Goal: Information Seeking & Learning: Learn about a topic

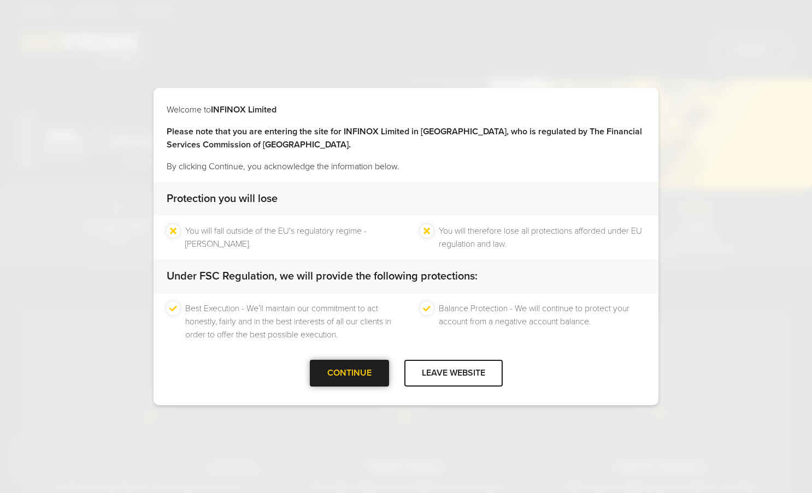
click at [362, 374] on div "CONTINUE" at bounding box center [349, 373] width 79 height 27
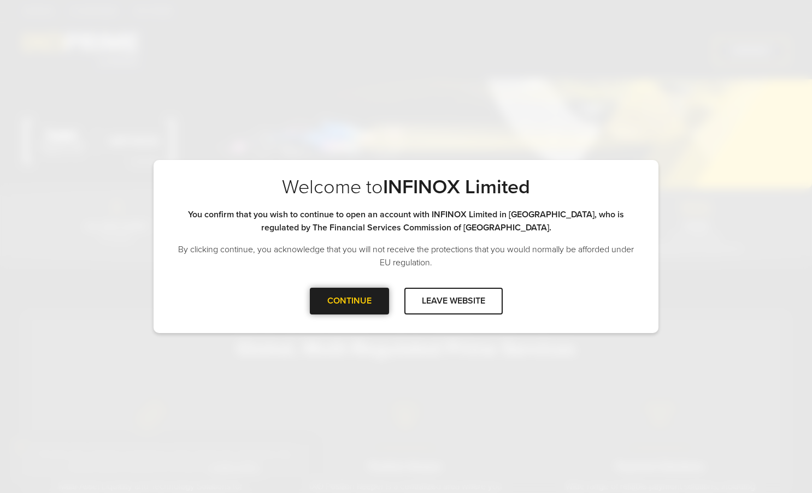
click at [349, 301] on div at bounding box center [349, 301] width 0 height 0
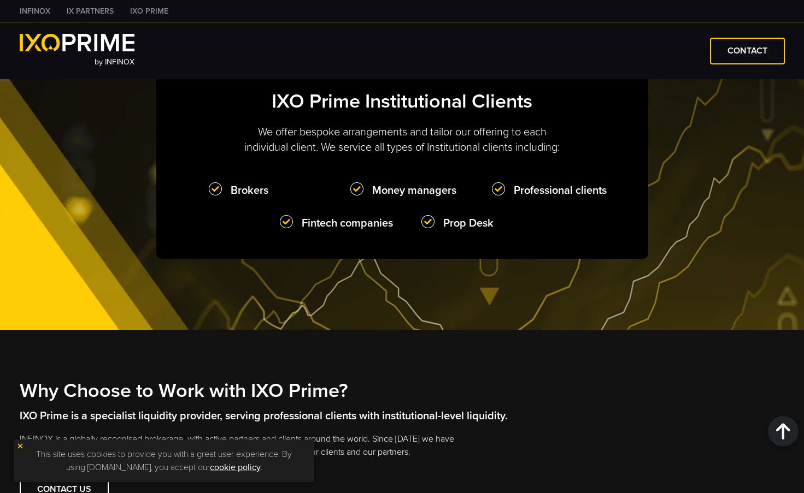
scroll to position [929, 0]
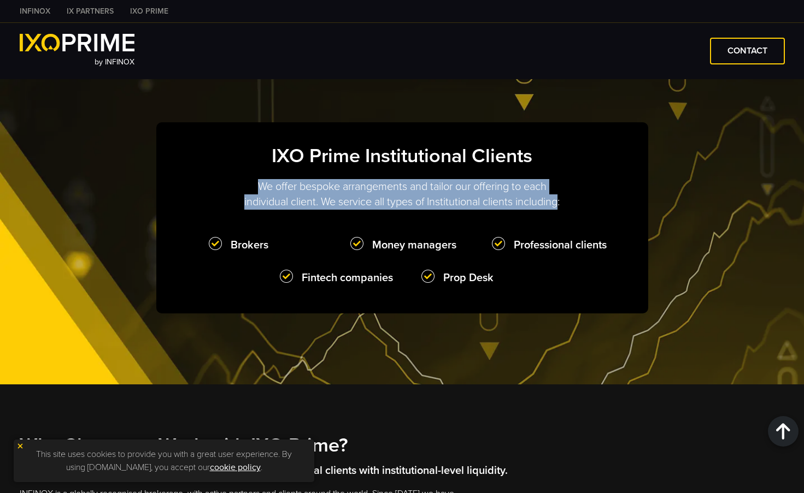
drag, startPoint x: 255, startPoint y: 206, endPoint x: 557, endPoint y: 213, distance: 302.2
click at [503, 210] on p "We offer bespoke arrangements and tailor our offering to each individual client…" at bounding box center [402, 194] width 328 height 31
click at [366, 210] on p "We offer bespoke arrangements and tailor our offering to each individual client…" at bounding box center [402, 194] width 328 height 31
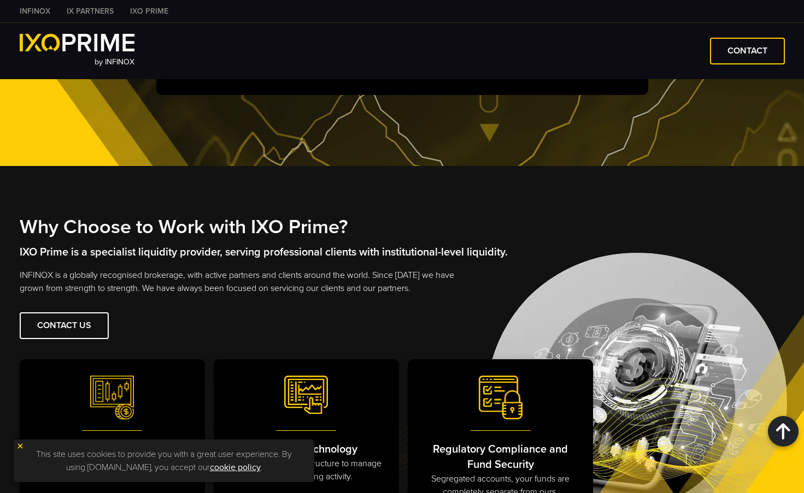
scroll to position [1257, 0]
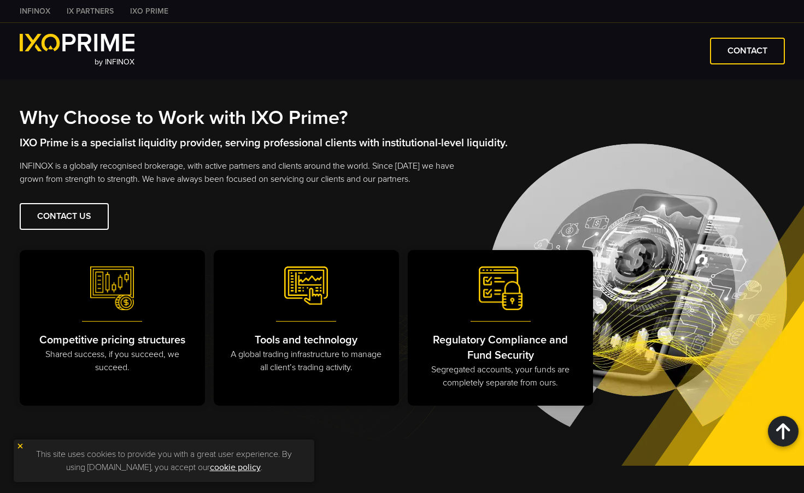
click at [411, 186] on p "INFINOX is a globally recognised brokerage, with active partners and clients ar…" at bounding box center [244, 173] width 448 height 26
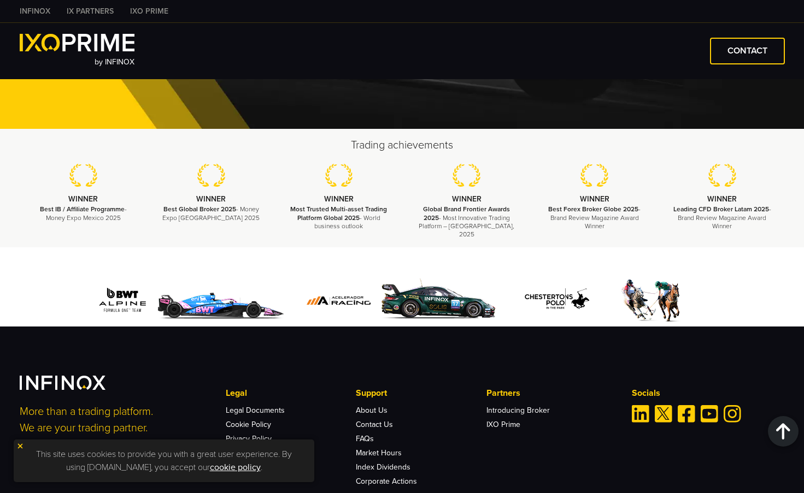
scroll to position [2559, 0]
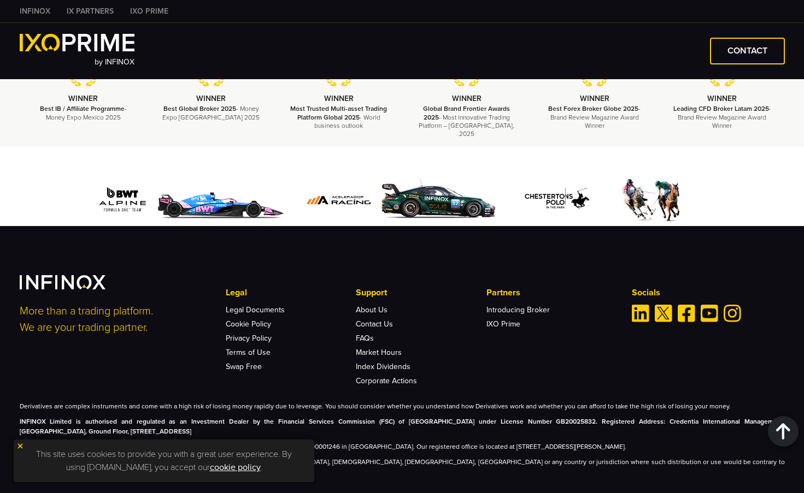
click at [22, 444] on img at bounding box center [20, 447] width 8 height 8
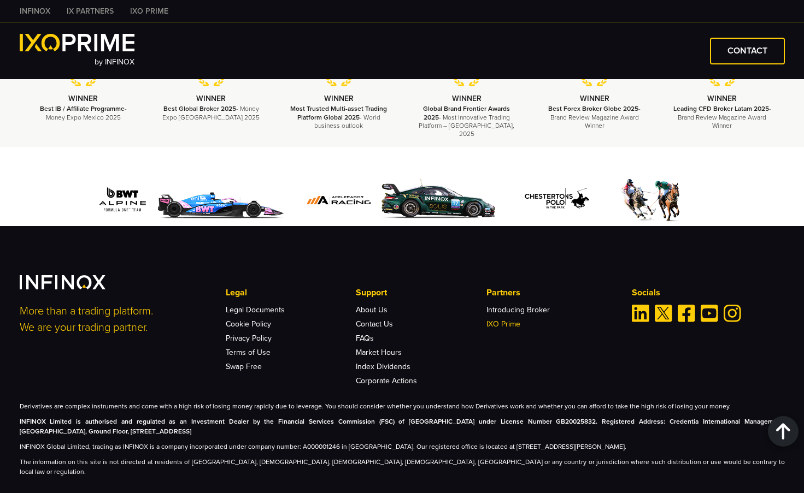
drag, startPoint x: 529, startPoint y: 297, endPoint x: 515, endPoint y: 309, distance: 18.3
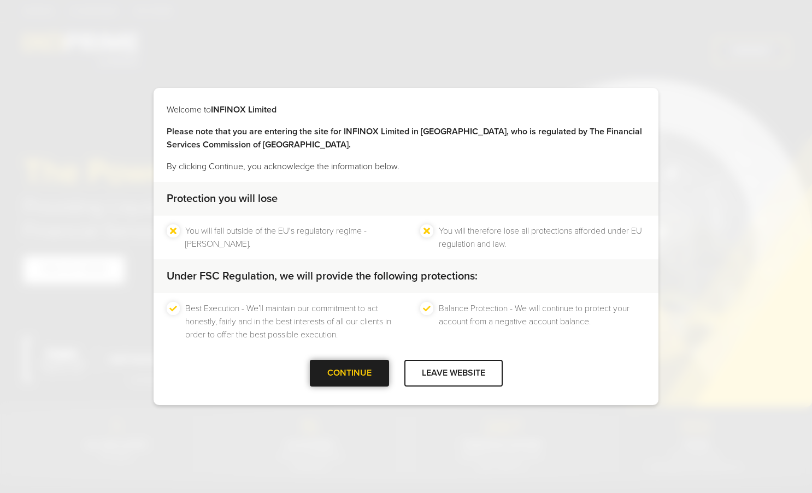
click at [349, 374] on div at bounding box center [349, 374] width 0 height 0
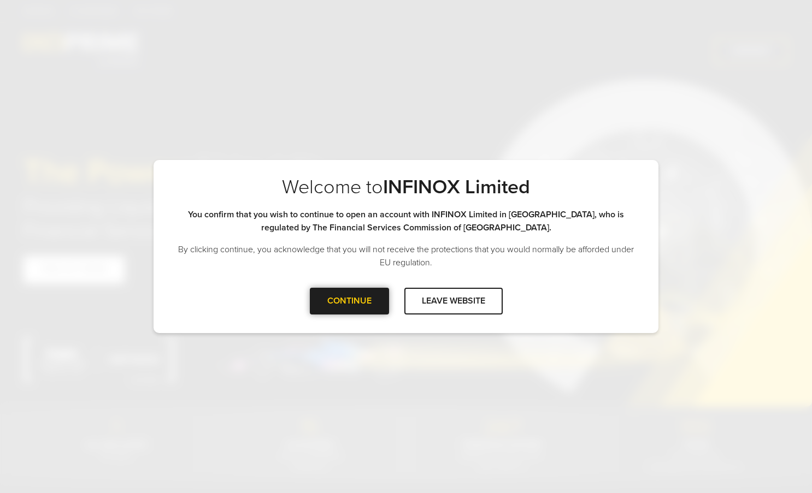
click at [349, 301] on div at bounding box center [349, 301] width 0 height 0
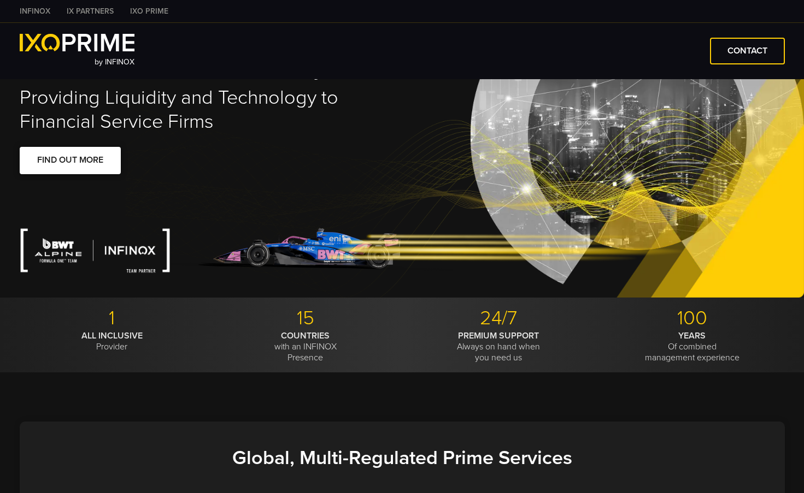
click at [70, 161] on span at bounding box center [70, 161] width 0 height 0
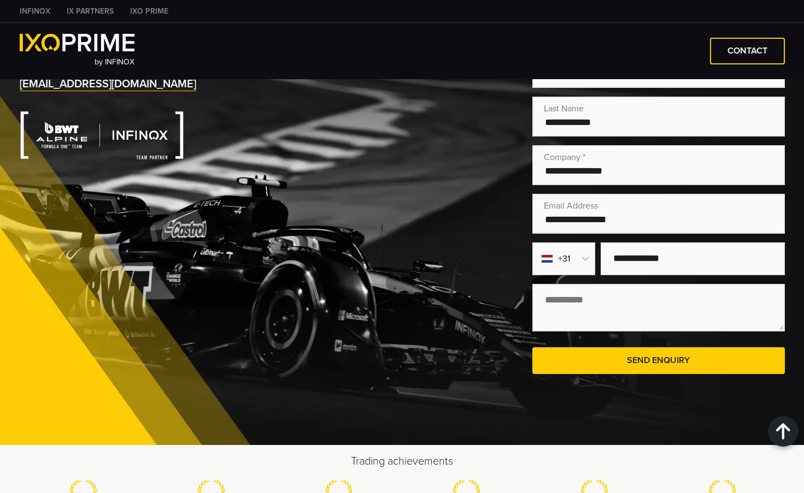
scroll to position [2306, 0]
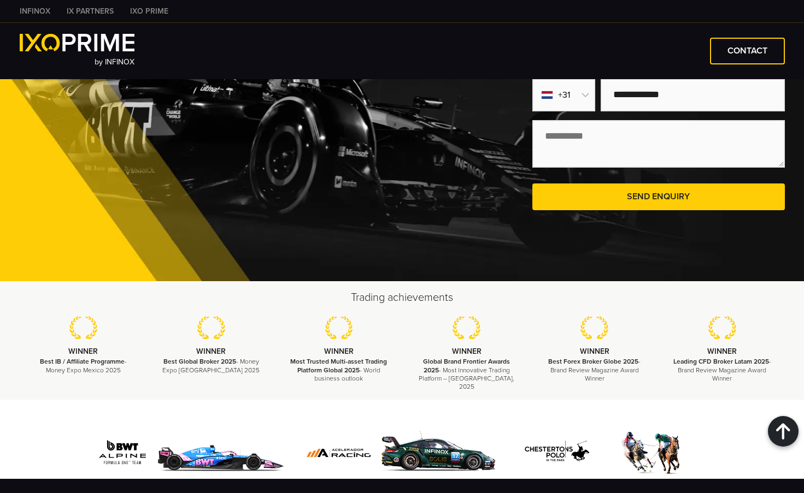
click at [74, 46] on img at bounding box center [77, 42] width 115 height 17
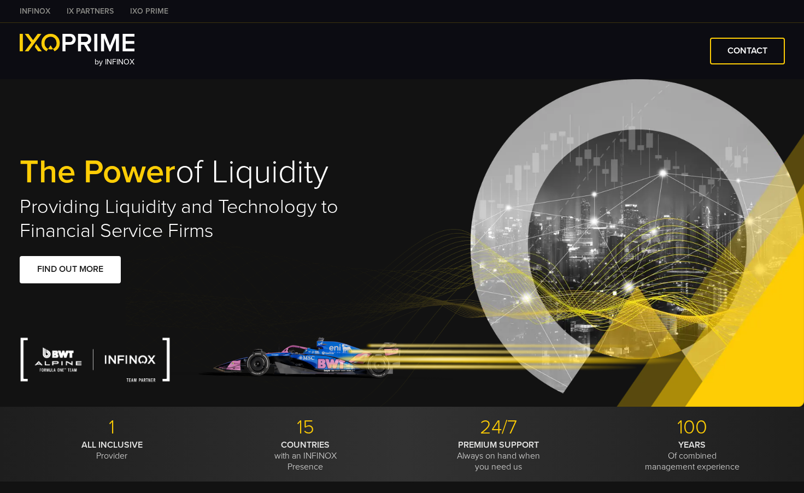
type input "***"
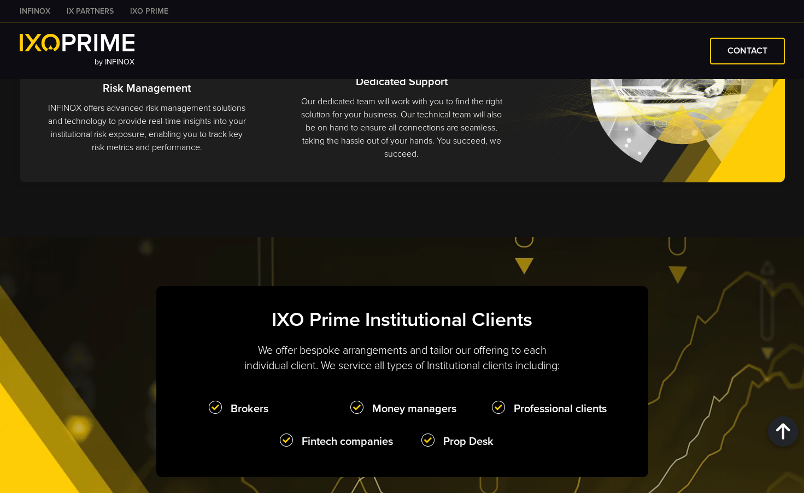
scroll to position [929, 0]
